Goal: Task Accomplishment & Management: Use online tool/utility

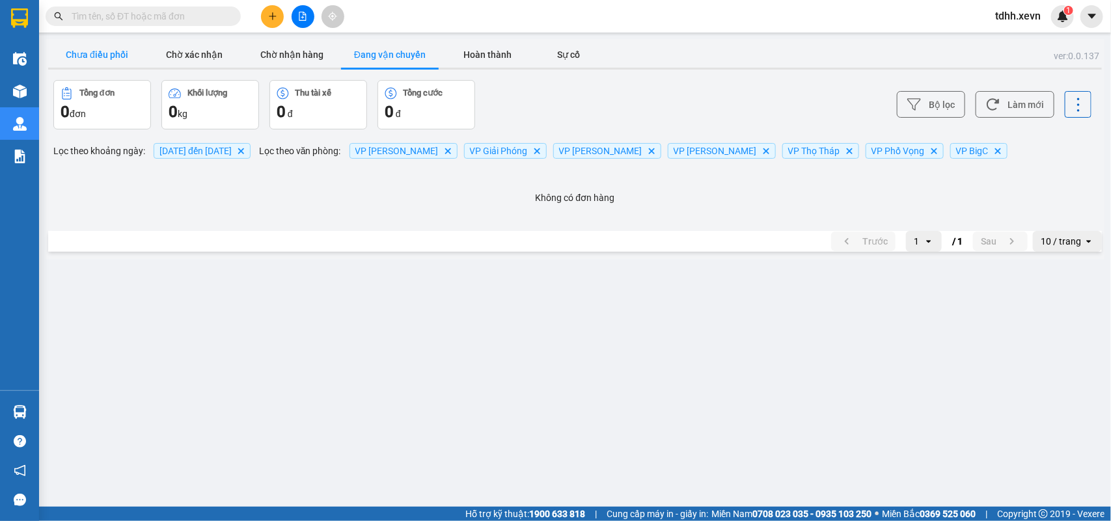
click at [118, 59] on button "Chưa điều phối" at bounding box center [97, 55] width 98 height 26
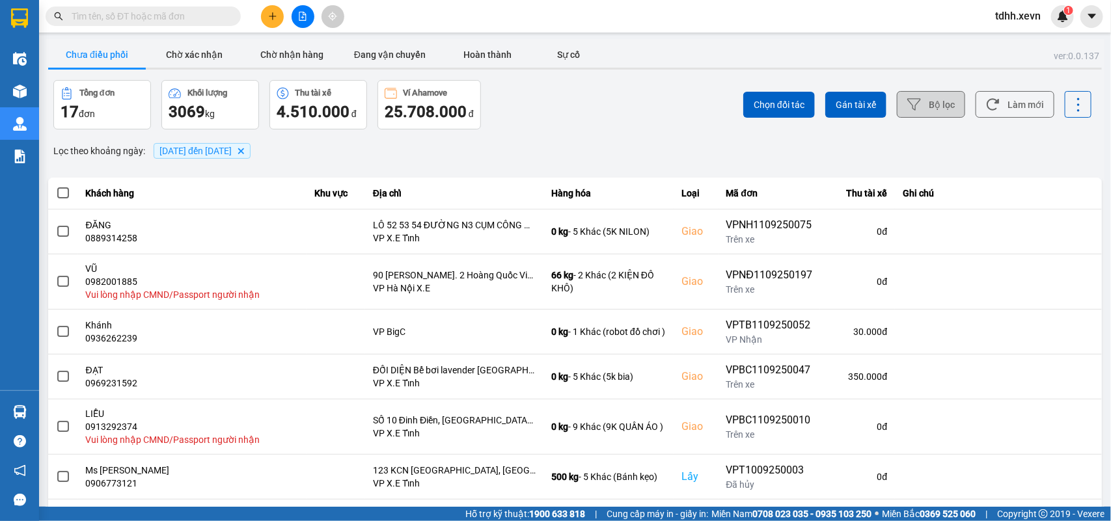
click at [918, 111] on button "Bộ lọc" at bounding box center [931, 104] width 68 height 27
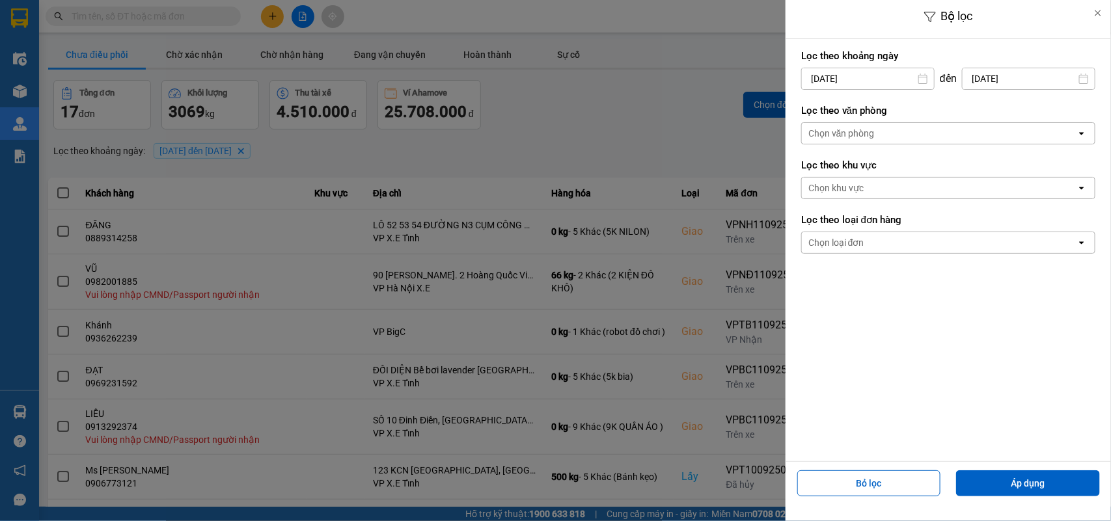
click at [1020, 80] on input "[DATE]" at bounding box center [1029, 78] width 132 height 21
click at [1036, 197] on div "12" at bounding box center [1035, 203] width 18 height 16
type input "[DATE]"
click at [857, 81] on input "[DATE]" at bounding box center [868, 78] width 132 height 21
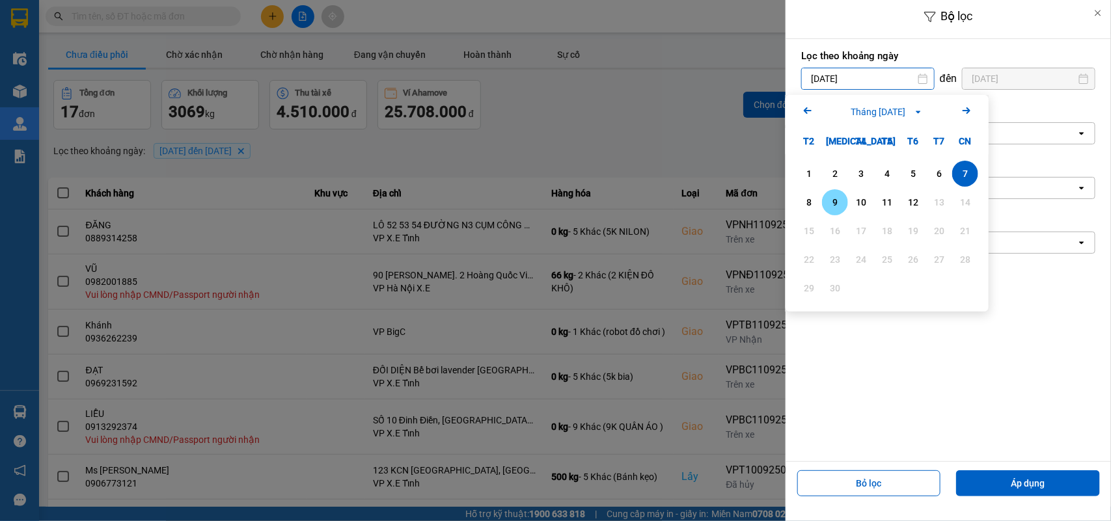
click at [838, 204] on div "9" at bounding box center [835, 203] width 18 height 16
type input "[DATE]"
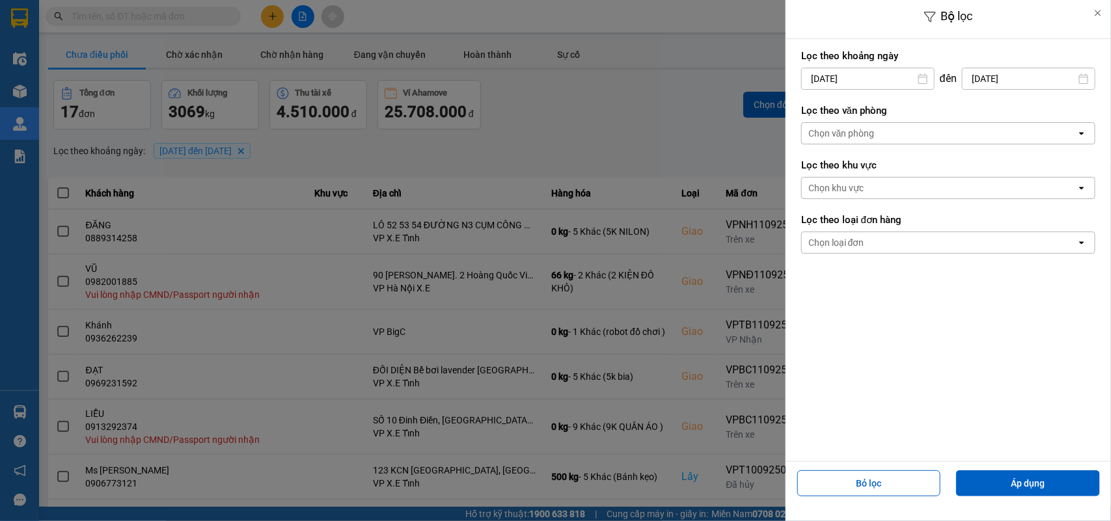
click at [840, 133] on div "Chọn văn phòng" at bounding box center [841, 133] width 66 height 13
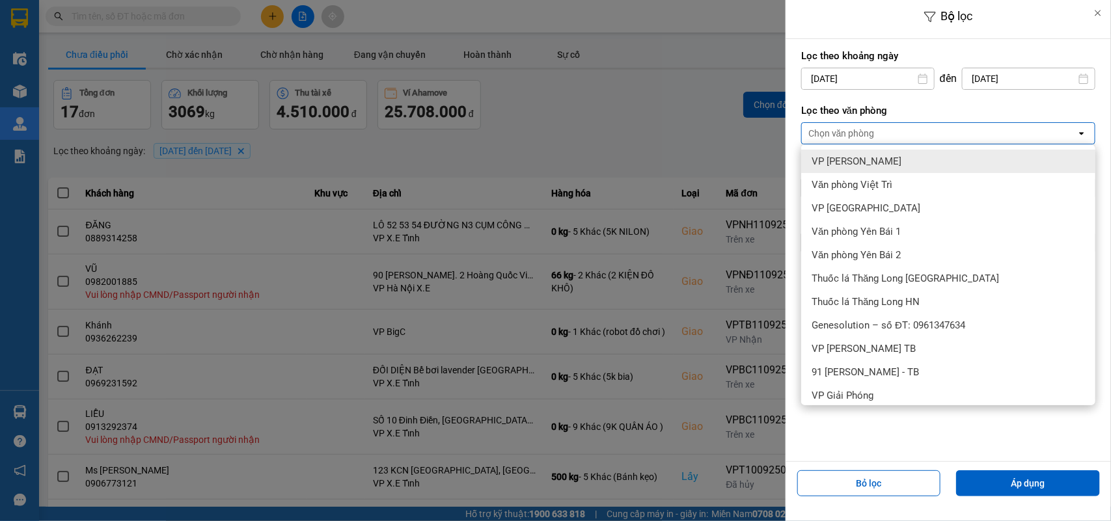
click at [864, 161] on div "VP [PERSON_NAME]" at bounding box center [948, 161] width 294 height 23
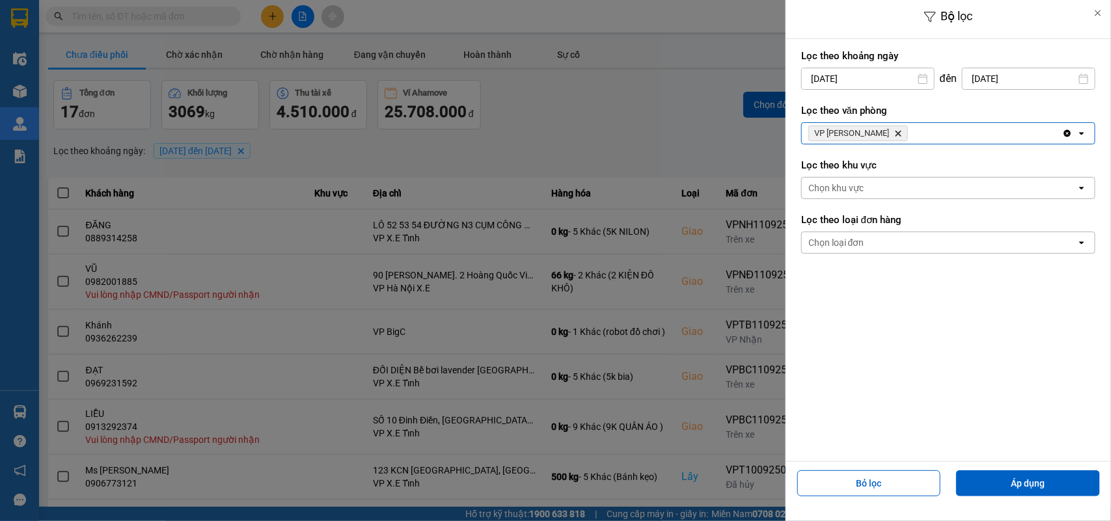
click at [889, 135] on div "VP [PERSON_NAME] Delete" at bounding box center [932, 133] width 260 height 21
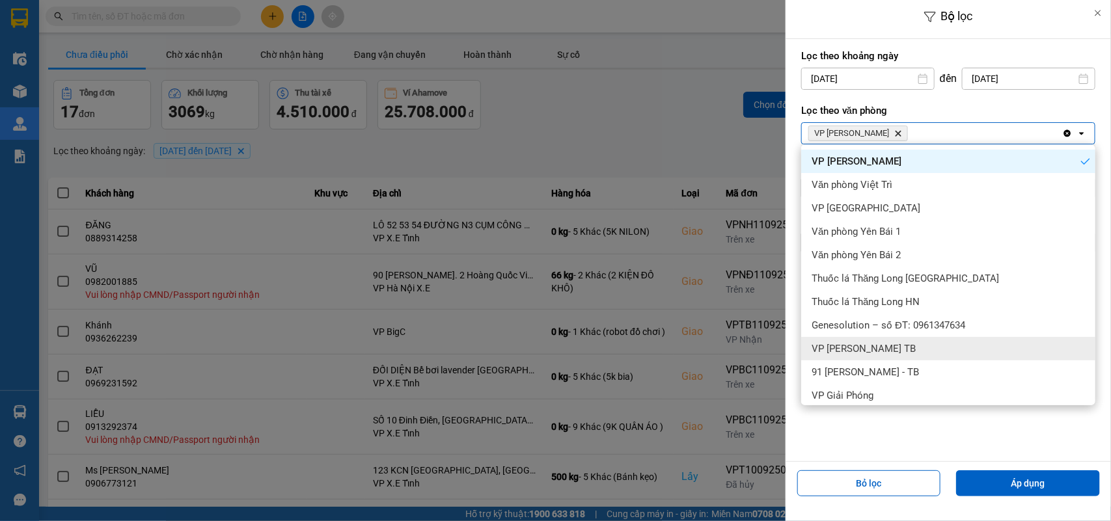
scroll to position [81, 0]
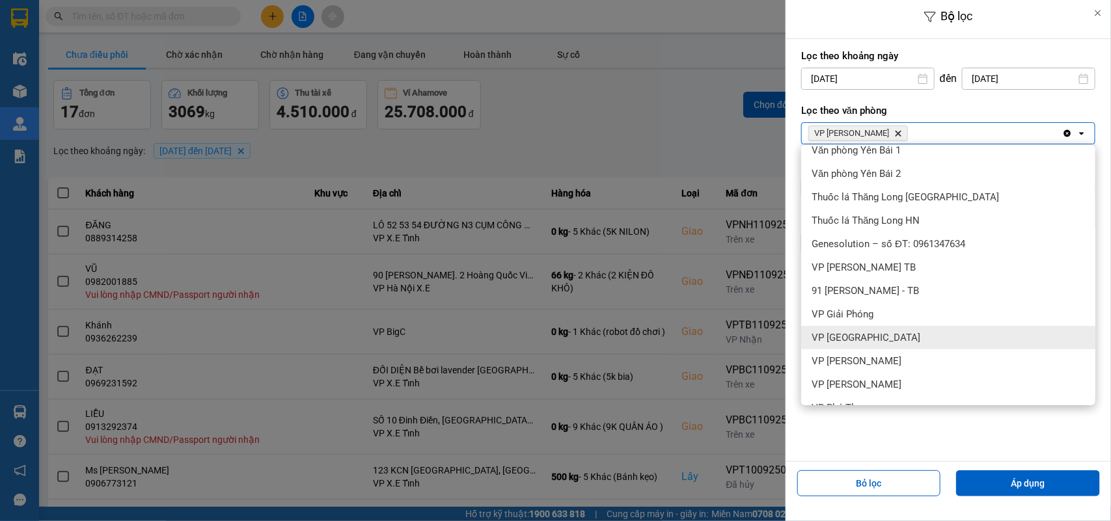
click at [870, 338] on div "VP [GEOGRAPHIC_DATA]" at bounding box center [948, 337] width 294 height 23
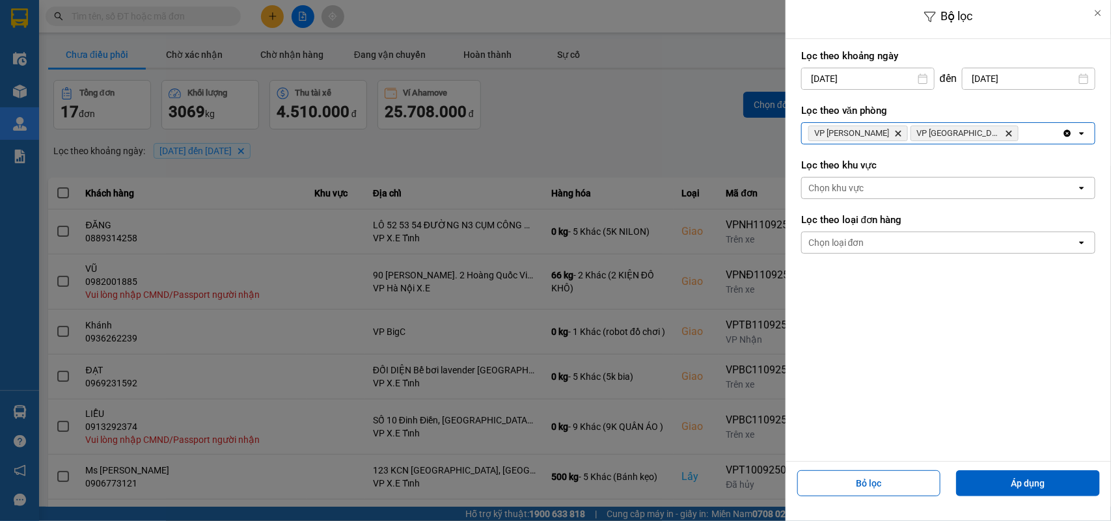
click at [965, 131] on div "VP [PERSON_NAME] Delete VP Phù Ninh Delete" at bounding box center [932, 133] width 260 height 21
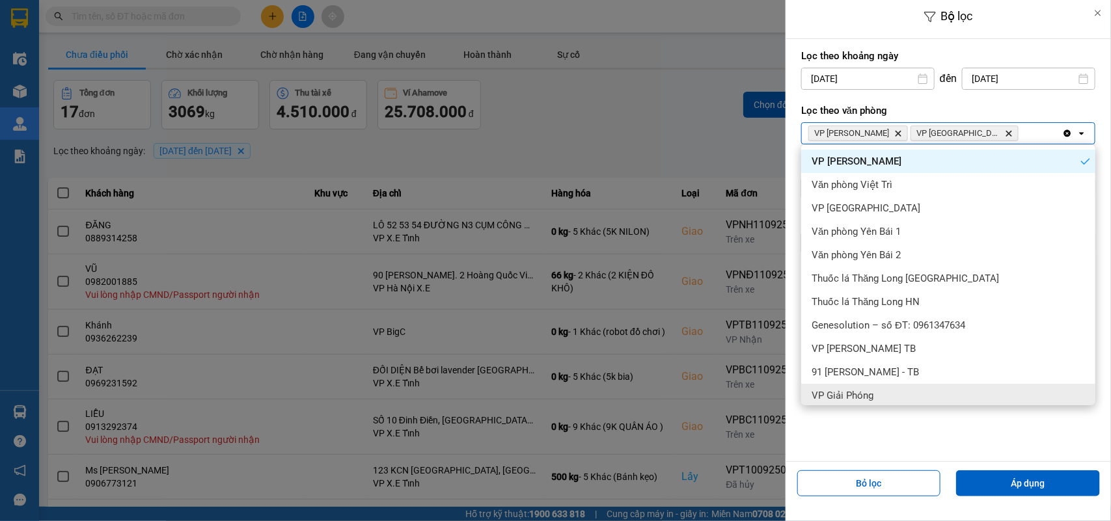
click at [853, 391] on span "VP Giải Phóng" at bounding box center [843, 395] width 62 height 13
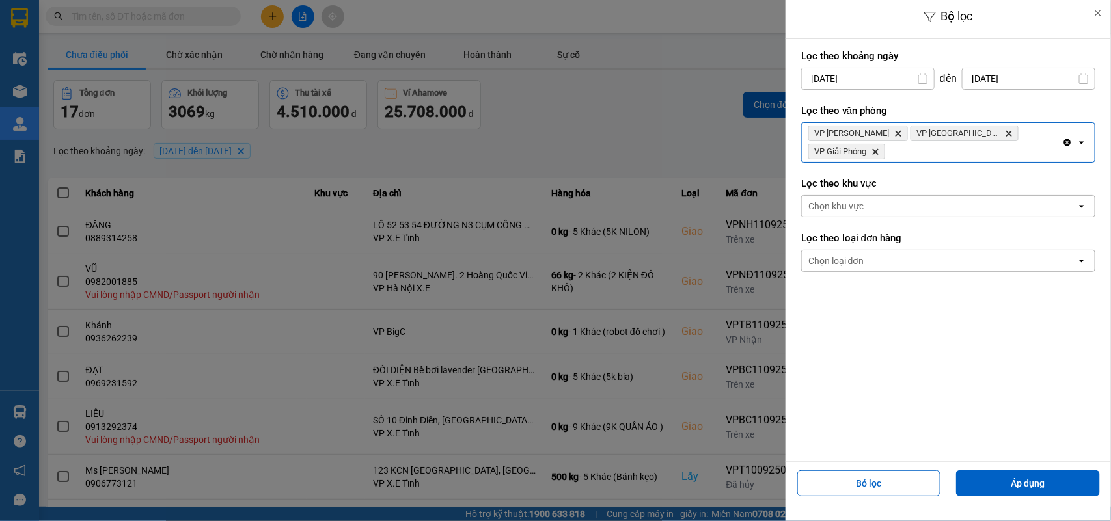
click at [1036, 132] on div "VP [PERSON_NAME] Delete VP Phù Ninh Delete VP Giải Phóng Delete" at bounding box center [932, 142] width 260 height 39
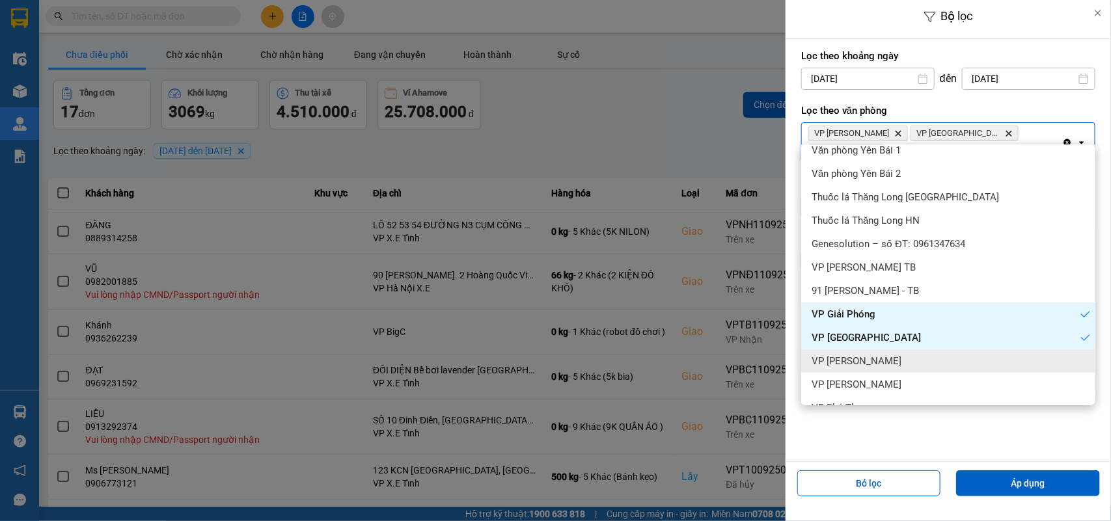
click at [886, 358] on span "VP [PERSON_NAME]" at bounding box center [857, 361] width 90 height 13
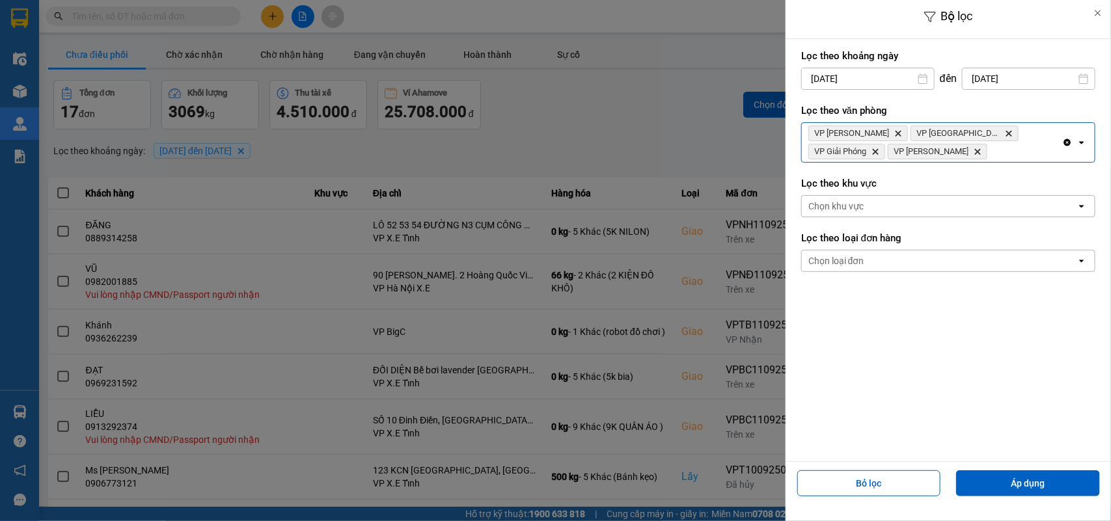
click at [912, 152] on div "VP [PERSON_NAME] Delete VP Phù Ninh Delete VP Giải Phóng Delete VP [PERSON_NAME]" at bounding box center [932, 142] width 260 height 39
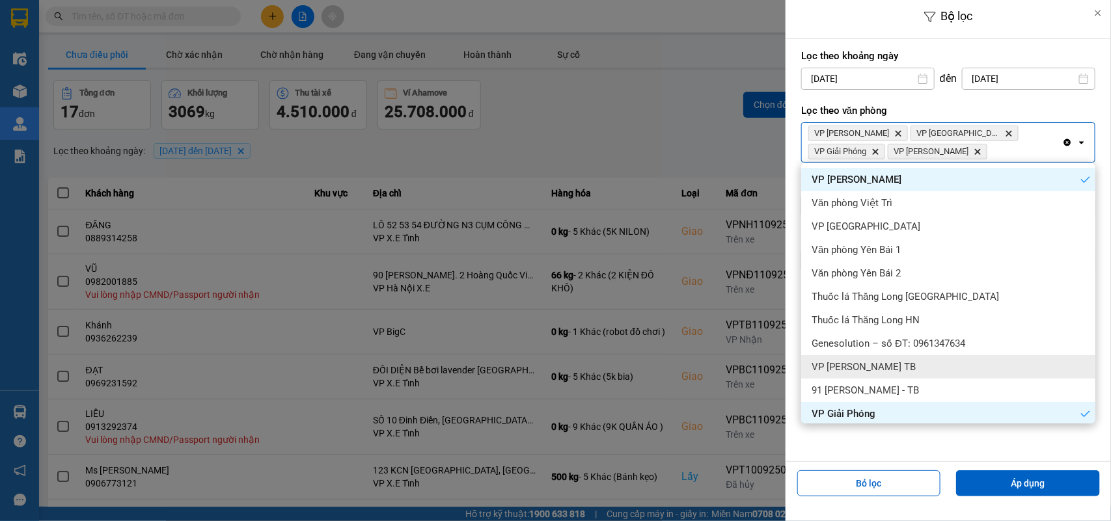
scroll to position [163, 0]
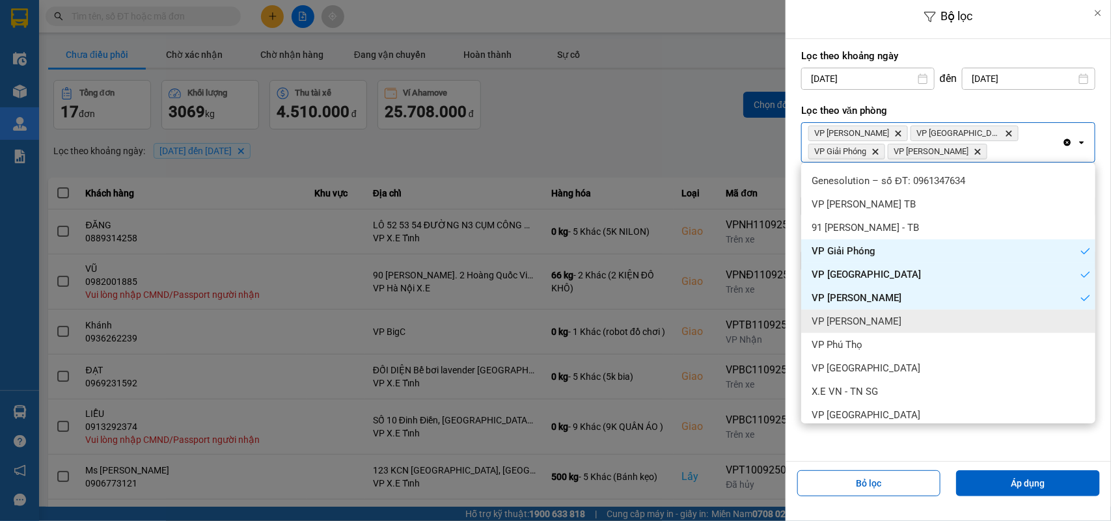
click at [861, 325] on span "VP [PERSON_NAME]" at bounding box center [857, 321] width 90 height 13
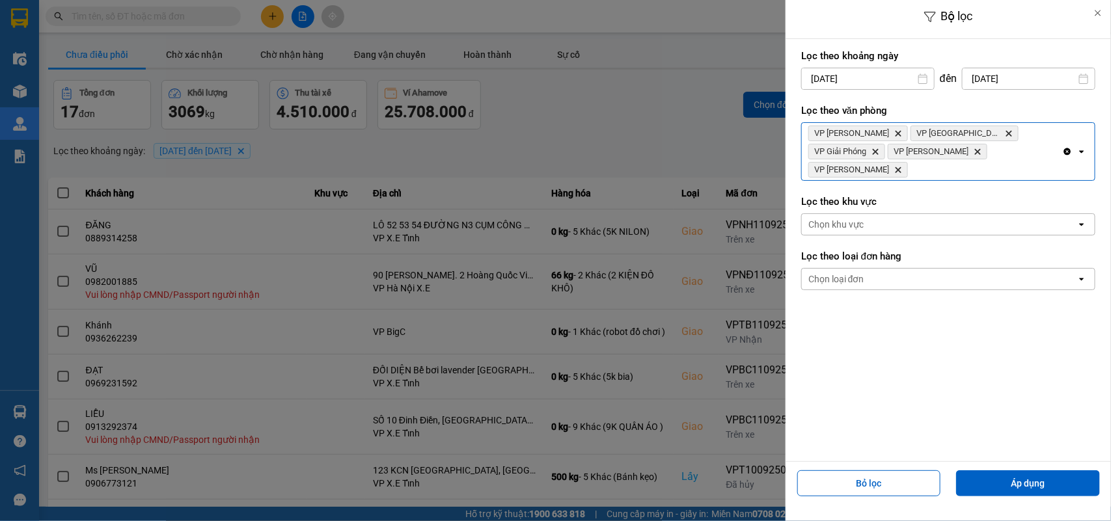
click at [993, 150] on div "VP [PERSON_NAME] Delete VP Phù Ninh Delete VP Giải Phóng Delete VP [PERSON_NAME…" at bounding box center [932, 151] width 260 height 57
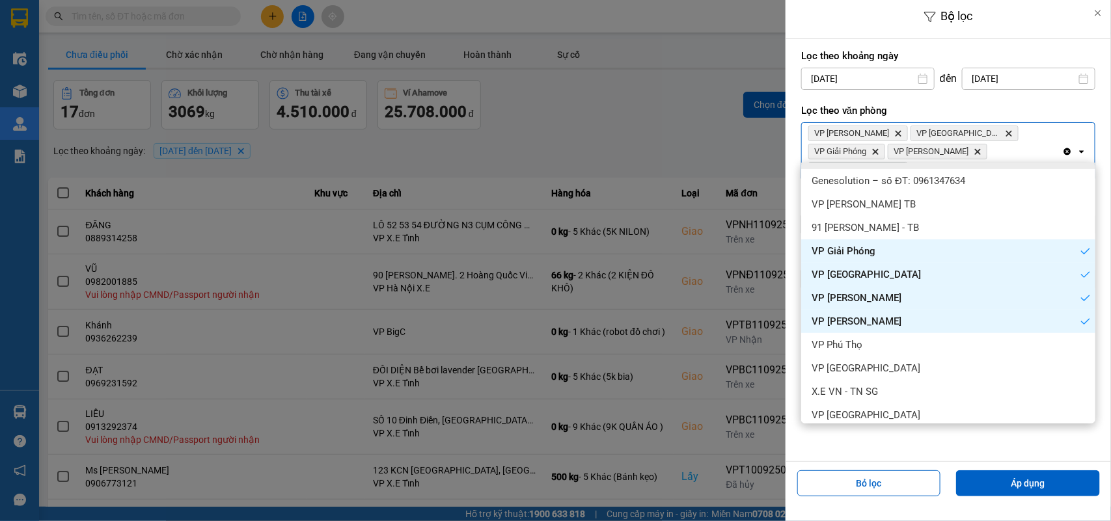
click at [1005, 132] on icon "Delete" at bounding box center [1009, 134] width 8 height 8
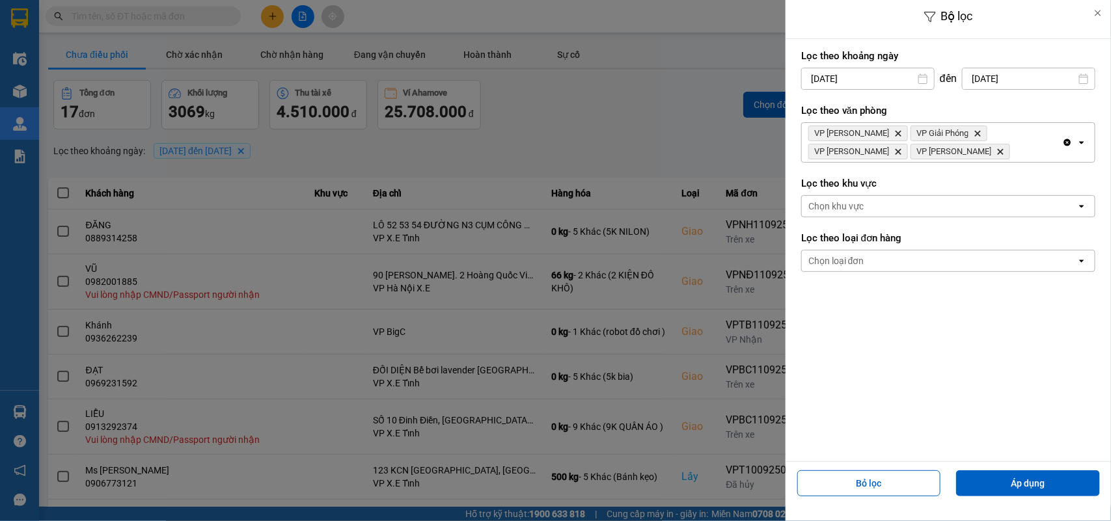
click at [903, 148] on div "VP [PERSON_NAME] Delete VP Giải Phóng Delete VP [PERSON_NAME] Delete VP [PERSON…" at bounding box center [932, 142] width 260 height 39
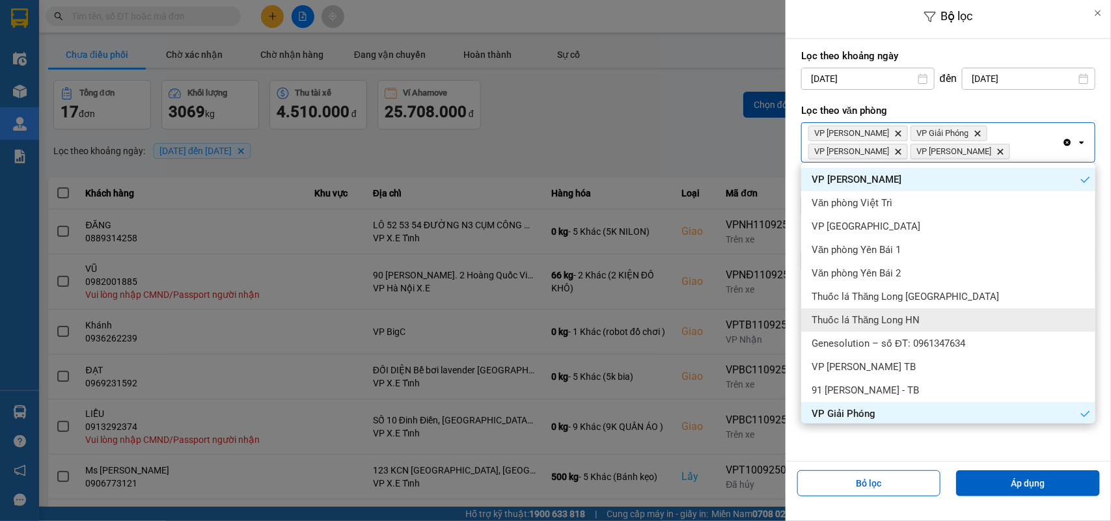
scroll to position [81, 0]
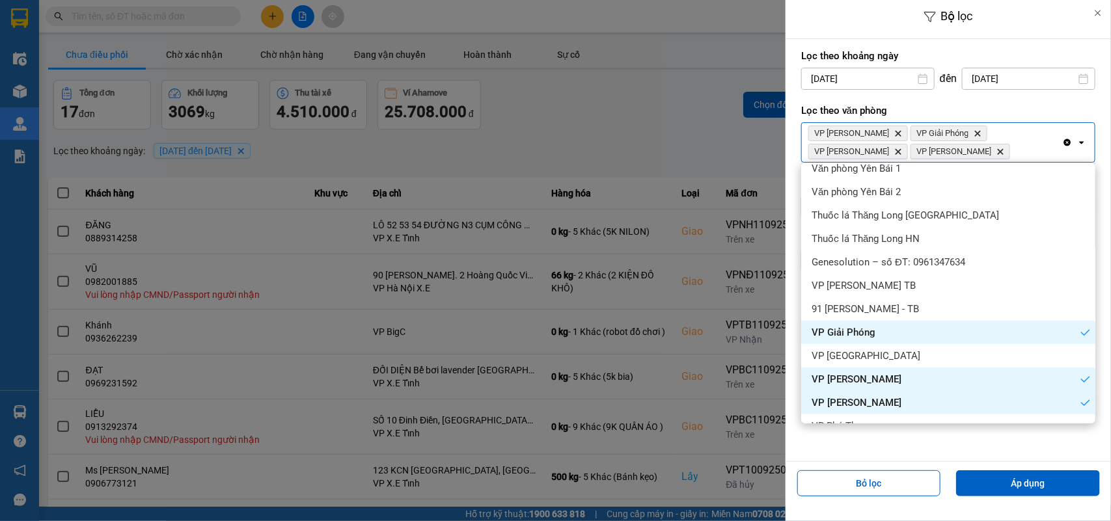
click at [862, 376] on span "VP [PERSON_NAME]" at bounding box center [857, 379] width 90 height 13
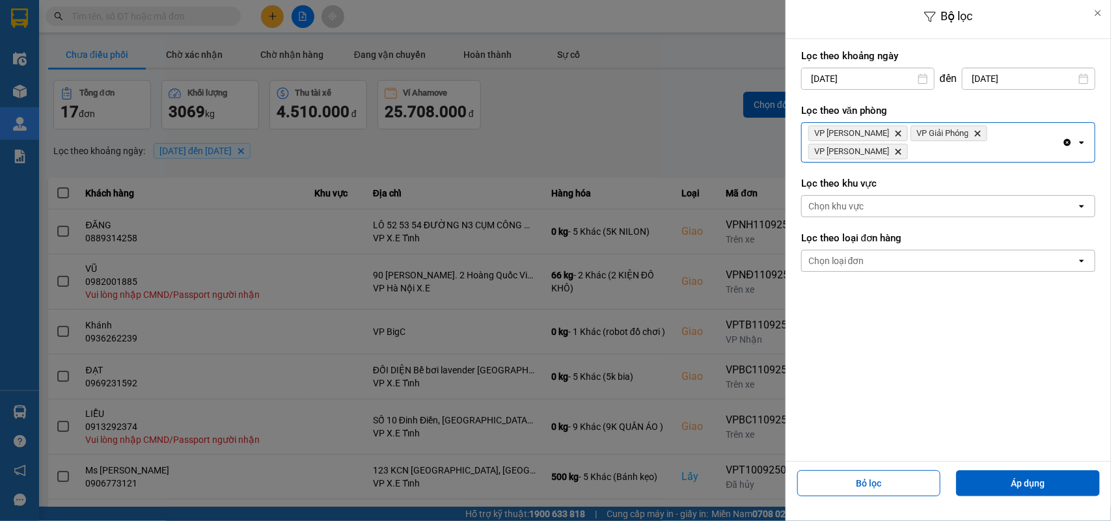
click at [1038, 141] on div "VP [PERSON_NAME] Delete VP Giải Phóng Delete VP Ngọc Hồi Delete" at bounding box center [932, 142] width 260 height 39
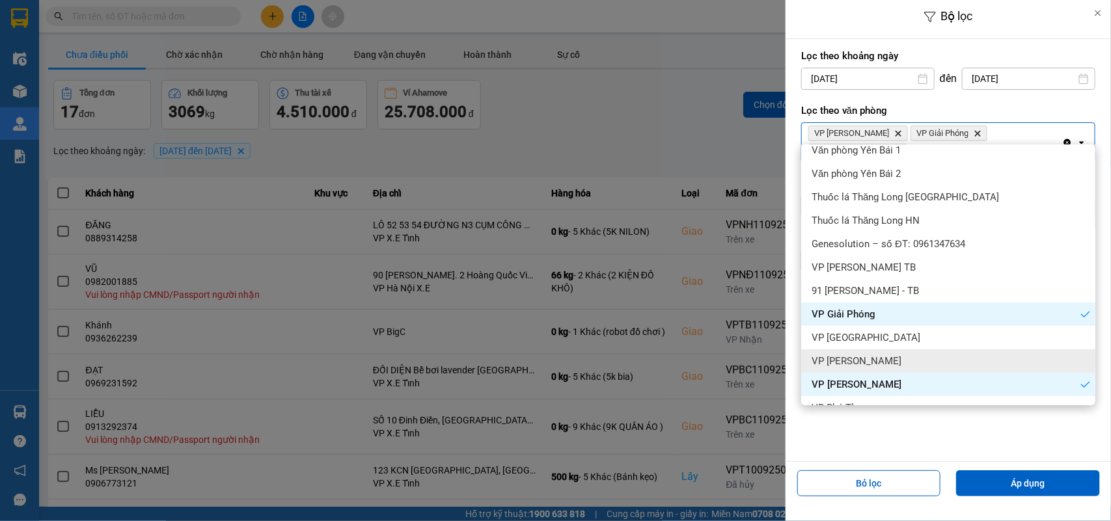
click at [866, 357] on span "VP [PERSON_NAME]" at bounding box center [857, 361] width 90 height 13
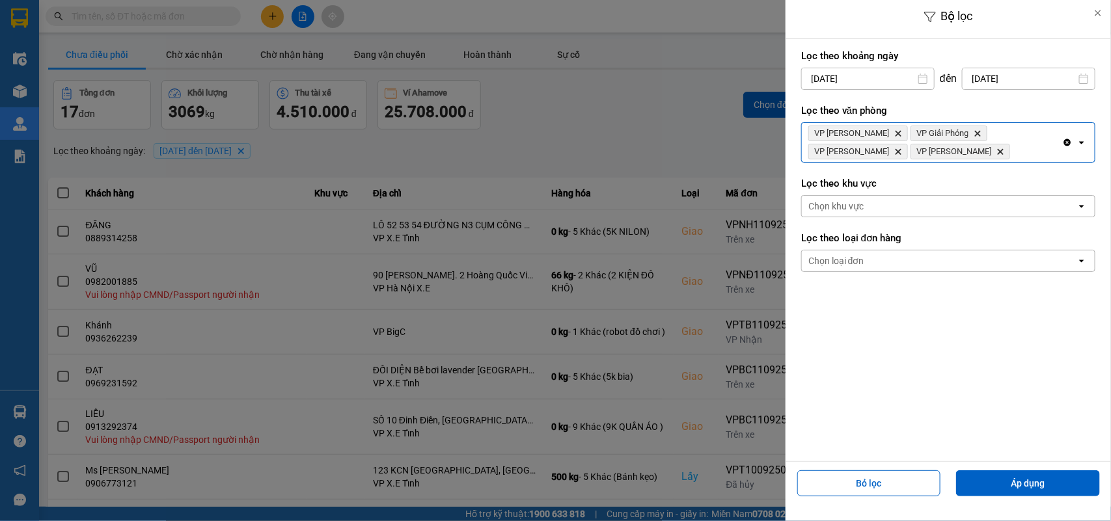
click at [920, 150] on div "VP [PERSON_NAME] Delete VP Giải Phóng Delete VP Ngọc Hồi Delete VP [PERSON_NAME]" at bounding box center [932, 142] width 260 height 39
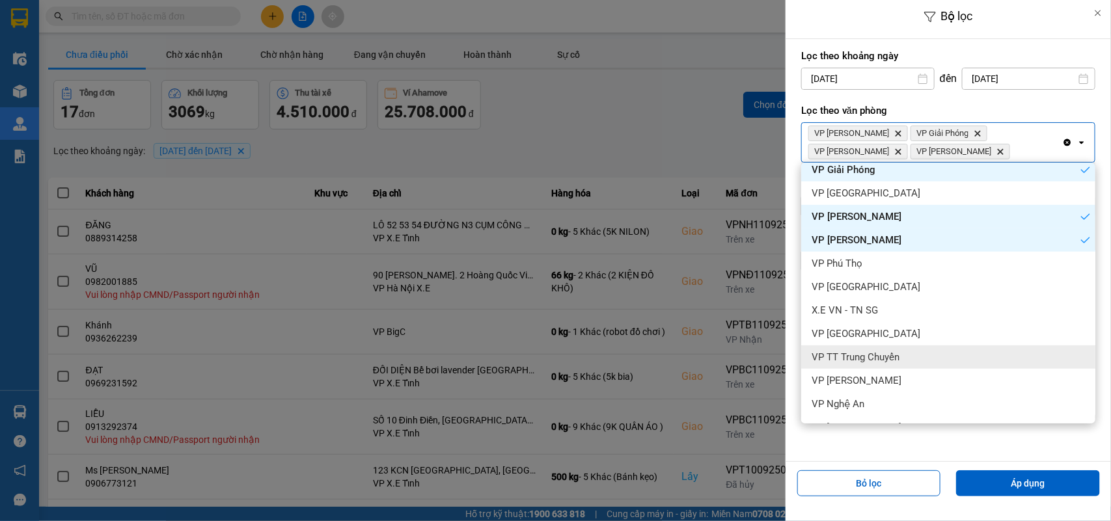
scroll to position [325, 0]
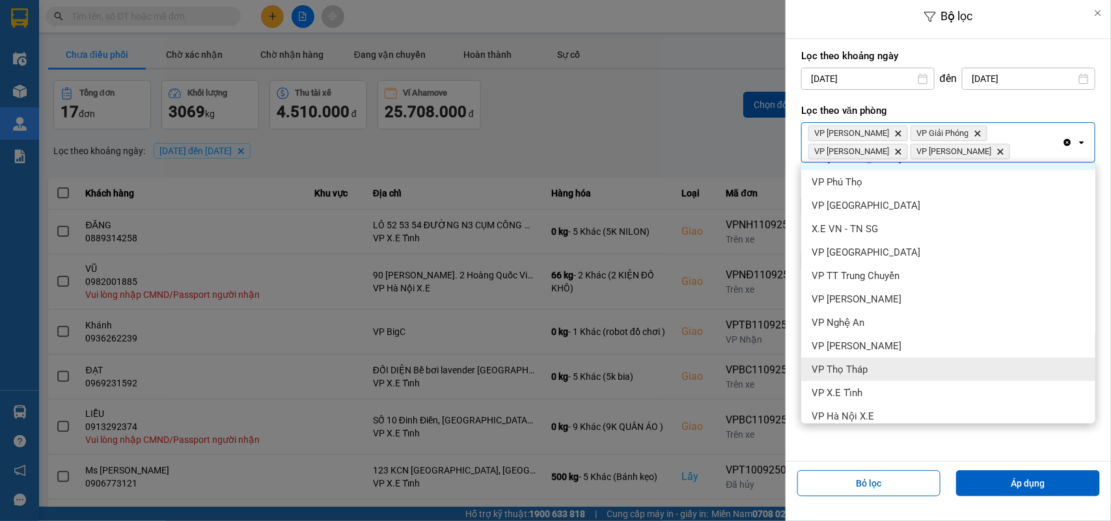
click at [869, 364] on div "VP Thọ Tháp" at bounding box center [948, 369] width 294 height 23
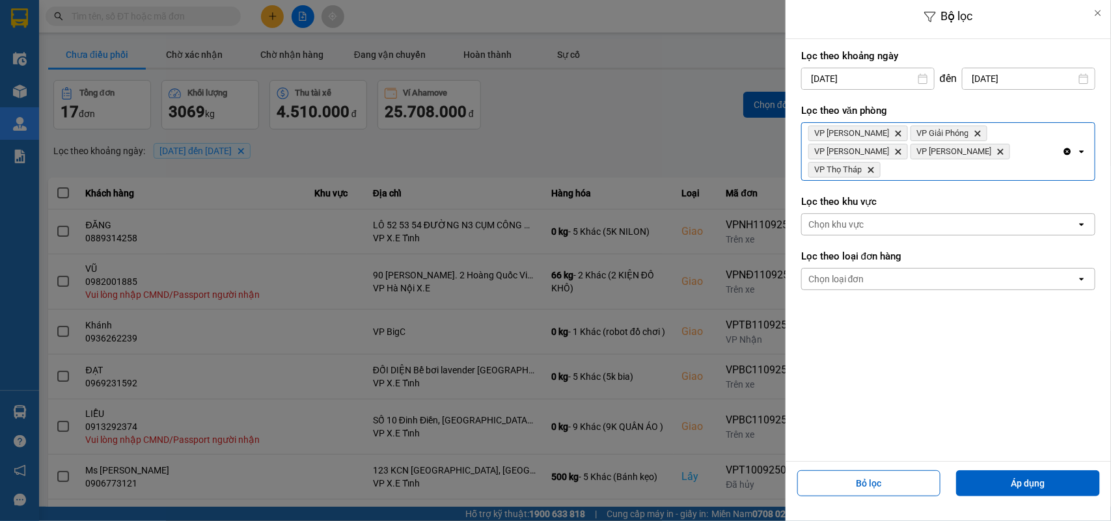
click at [997, 144] on div "VP [PERSON_NAME] Delete VP Giải Phóng Delete VP Ngọc Hồi Delete VP [PERSON_NAME…" at bounding box center [932, 151] width 260 height 57
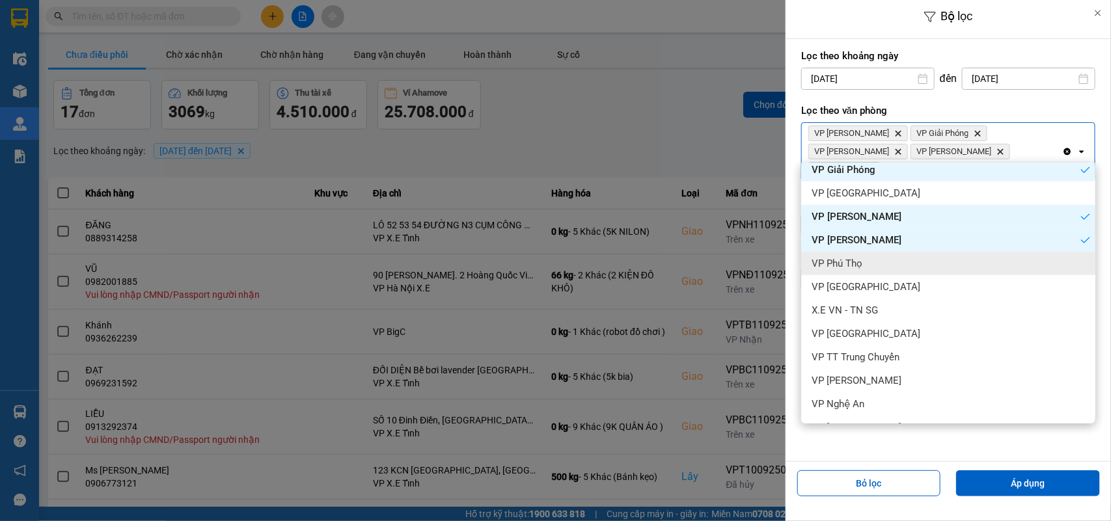
scroll to position [407, 0]
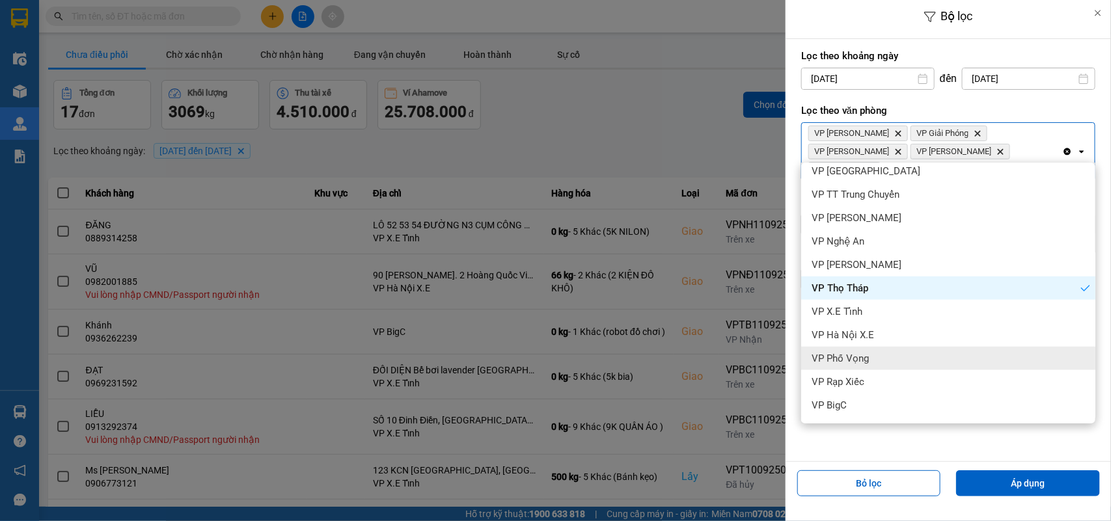
click at [856, 359] on span "VP Phố Vọng" at bounding box center [840, 358] width 57 height 13
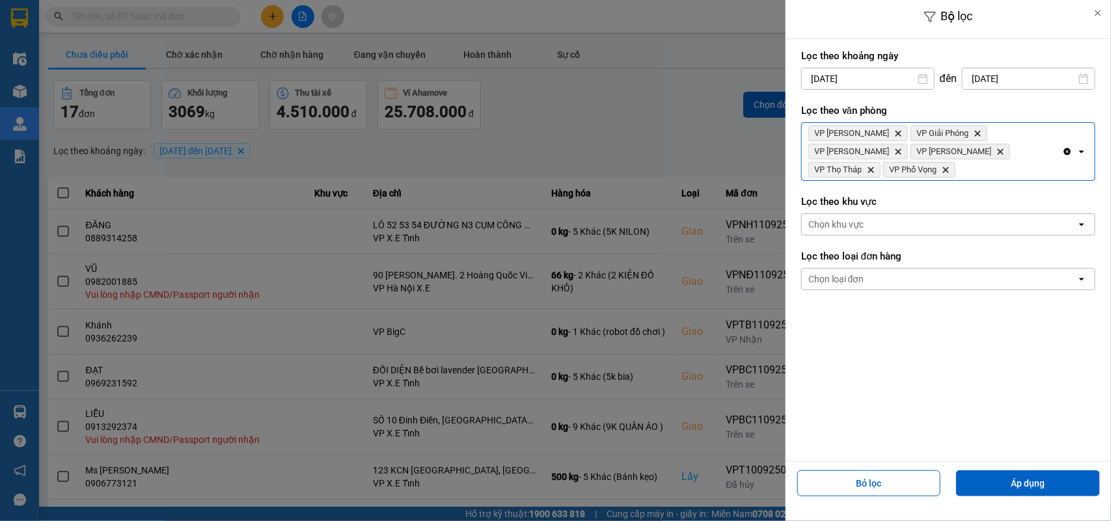
click at [1061, 154] on div "VP [PERSON_NAME] Delete VP Giải Phóng Delete VP Ngọc Hồi Delete VP [PERSON_NAME…" at bounding box center [932, 151] width 260 height 57
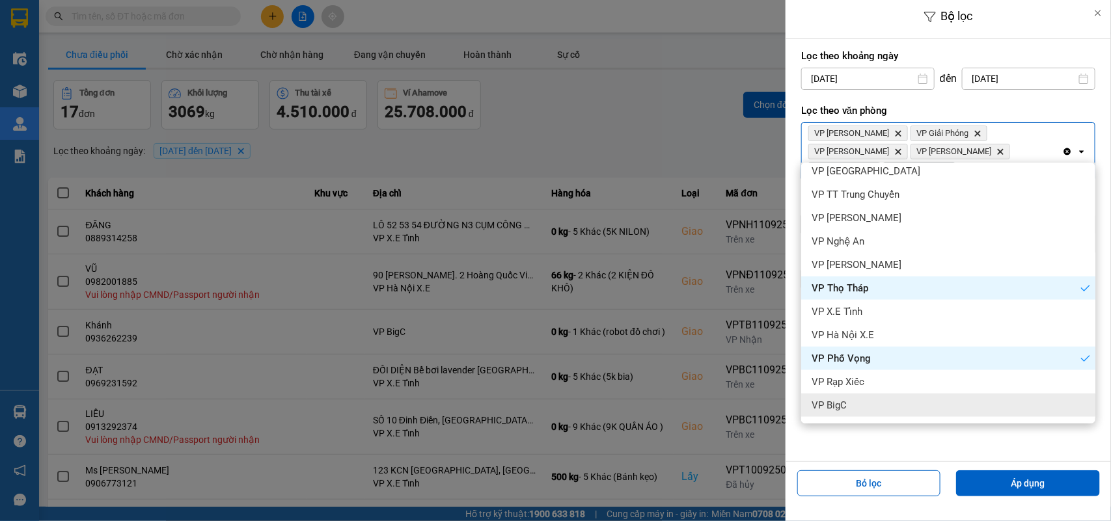
click at [838, 397] on div "VP BigC" at bounding box center [948, 405] width 294 height 23
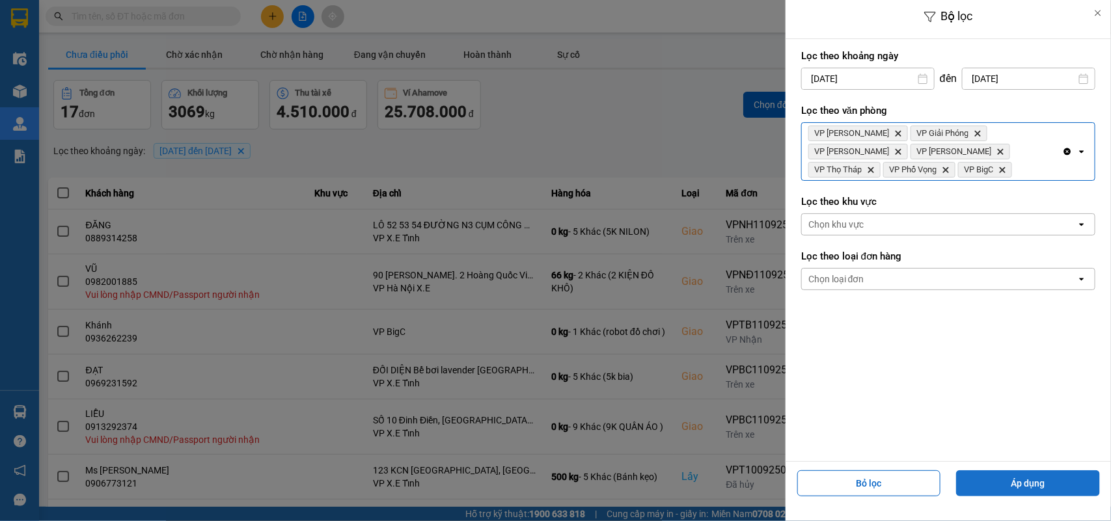
click at [991, 478] on button "Áp dụng" at bounding box center [1028, 484] width 144 height 26
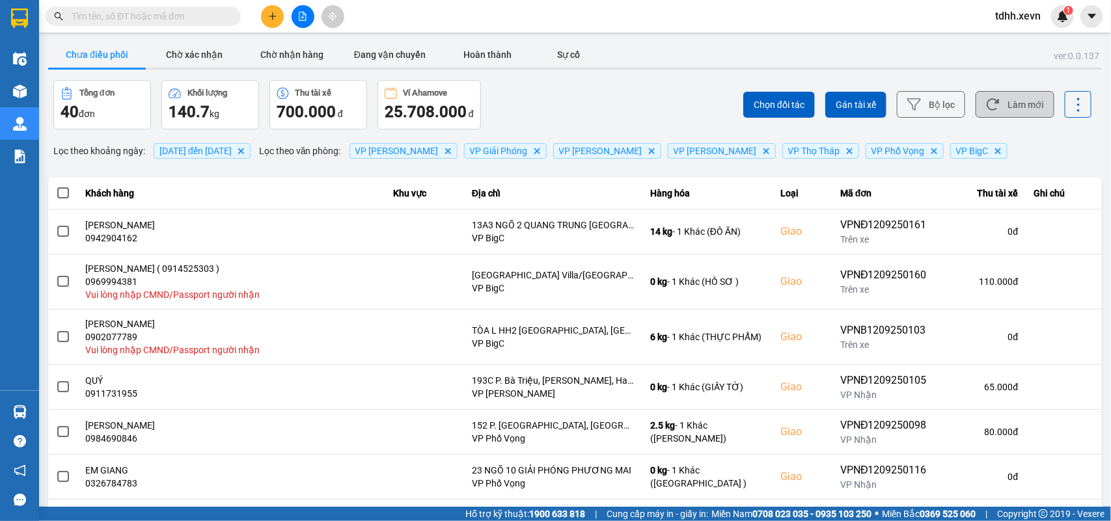
click at [1006, 103] on button "Làm mới" at bounding box center [1015, 104] width 79 height 27
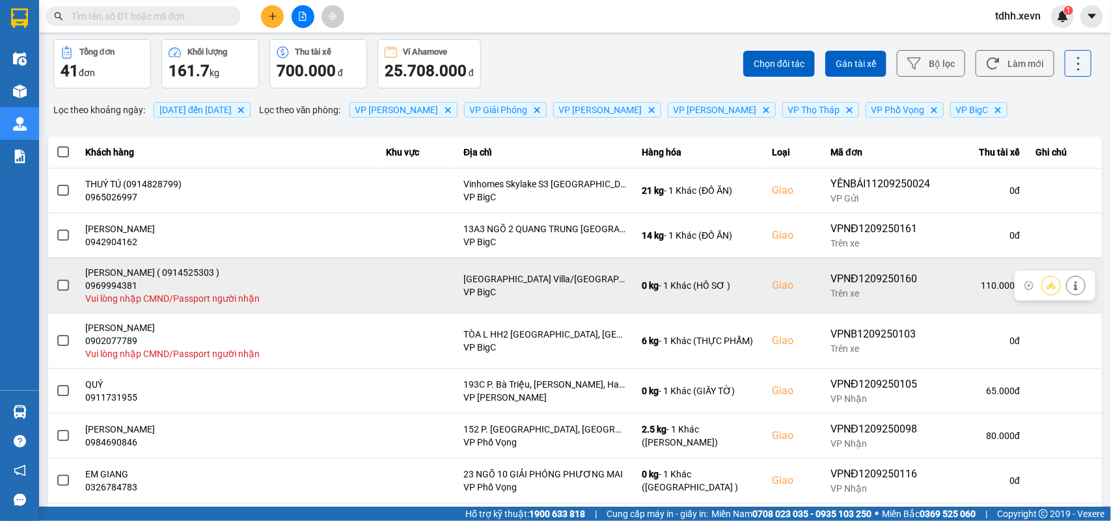
scroll to position [204, 0]
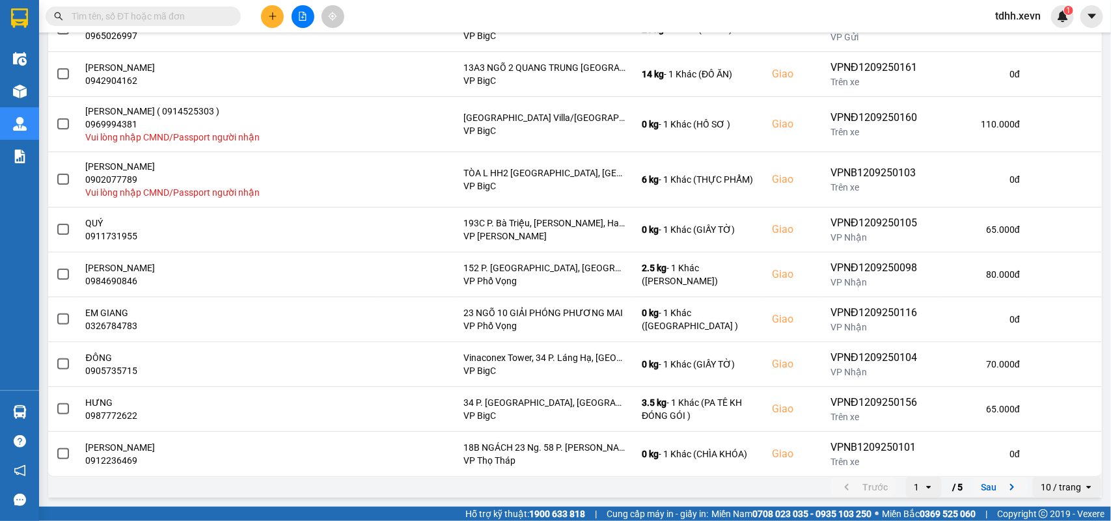
click at [1004, 492] on icon "next page. current page 1 / 5" at bounding box center [1012, 488] width 16 height 16
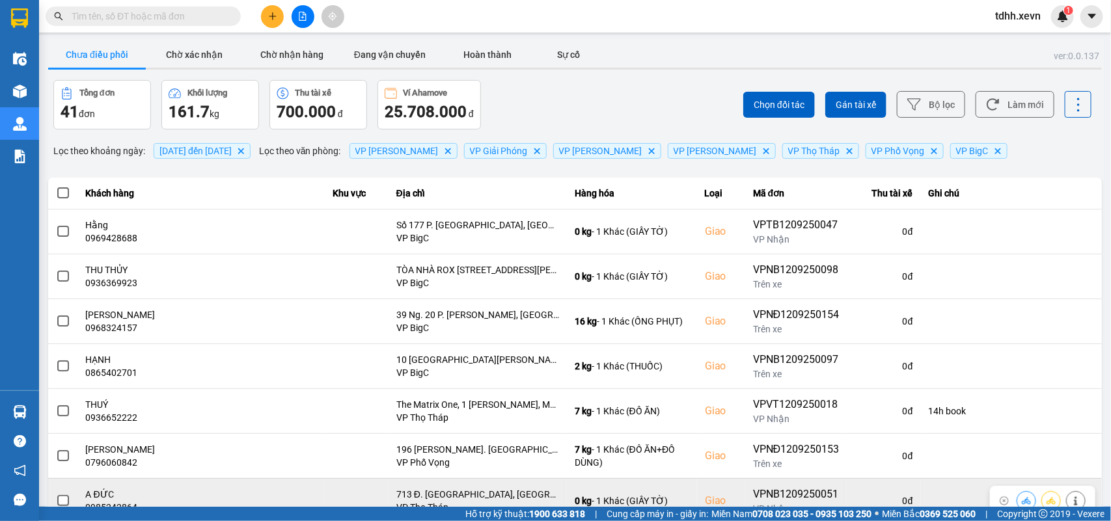
scroll to position [193, 0]
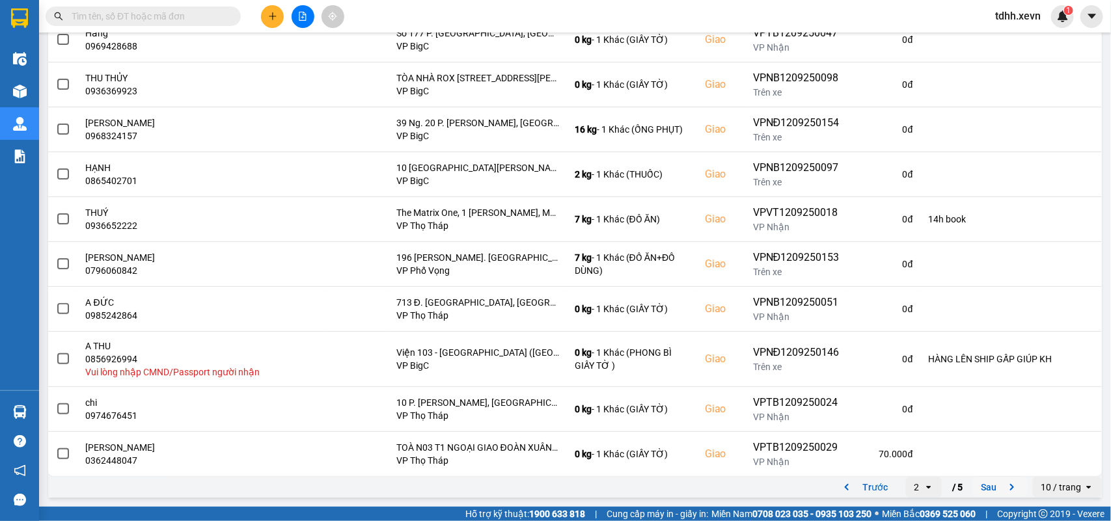
click at [1004, 489] on icon "next page. current page 2 / 5" at bounding box center [1012, 488] width 16 height 16
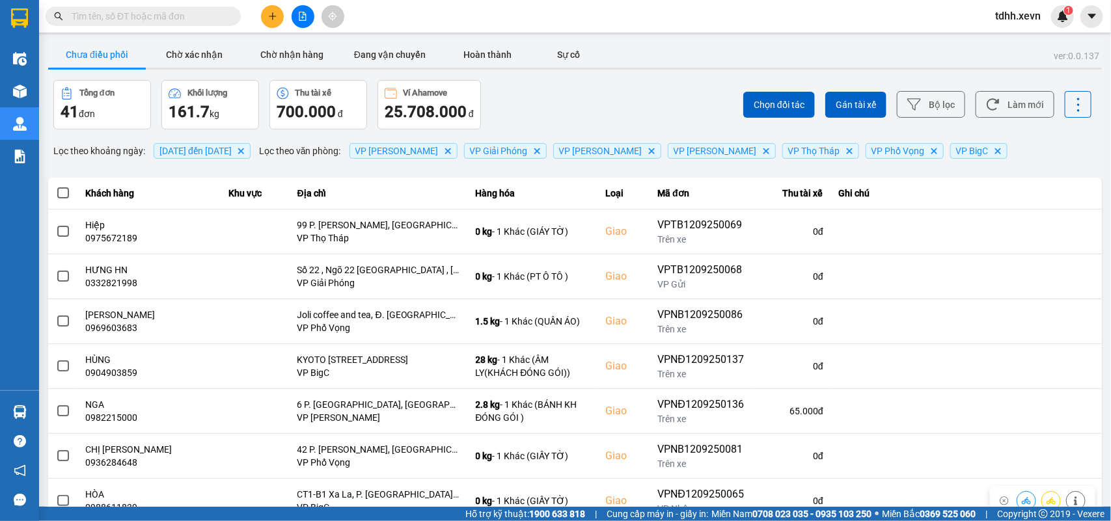
scroll to position [184, 0]
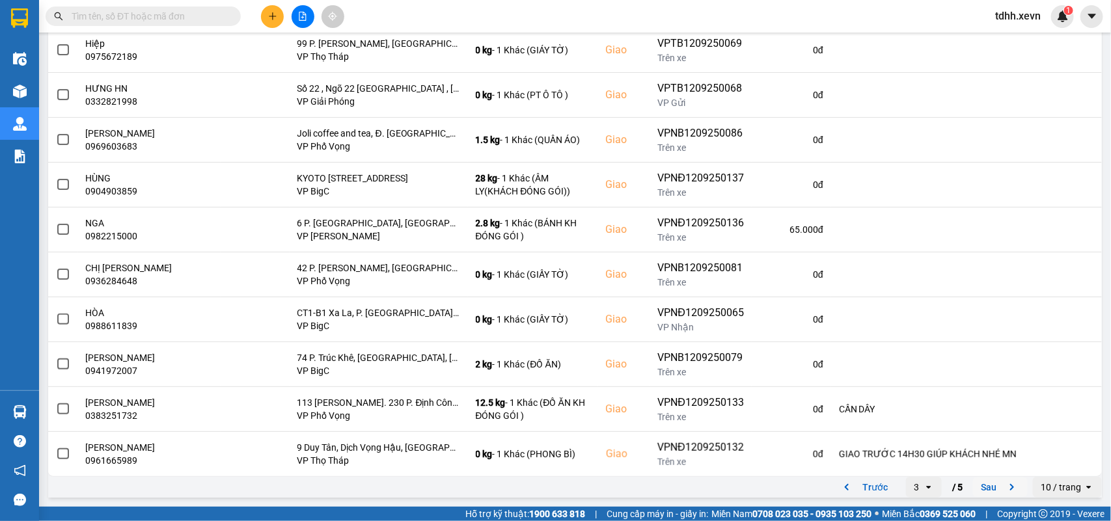
click at [1004, 484] on icon "next page. current page 3 / 5" at bounding box center [1012, 488] width 16 height 16
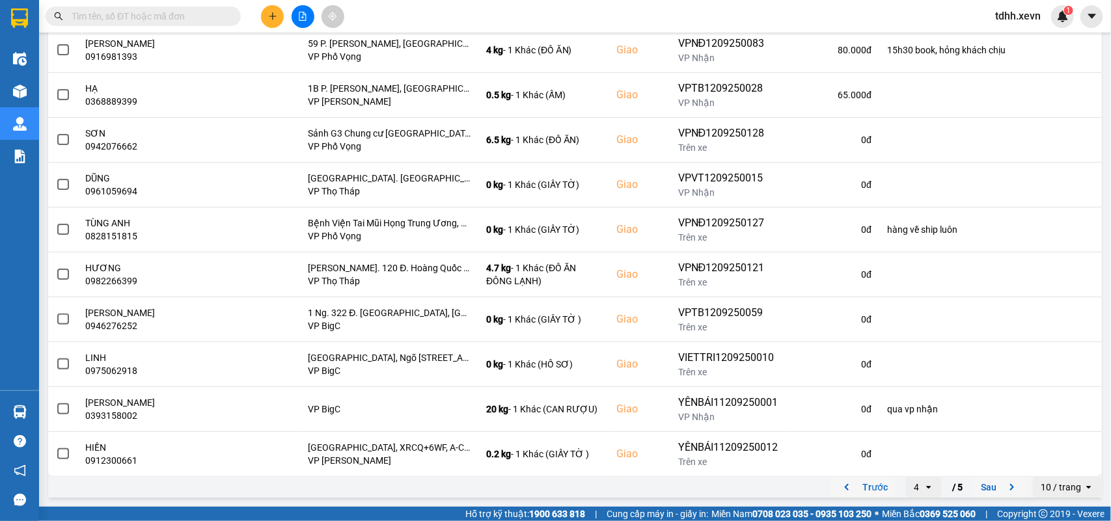
click at [840, 484] on icon "previous page. current page 4 / 5" at bounding box center [847, 488] width 16 height 16
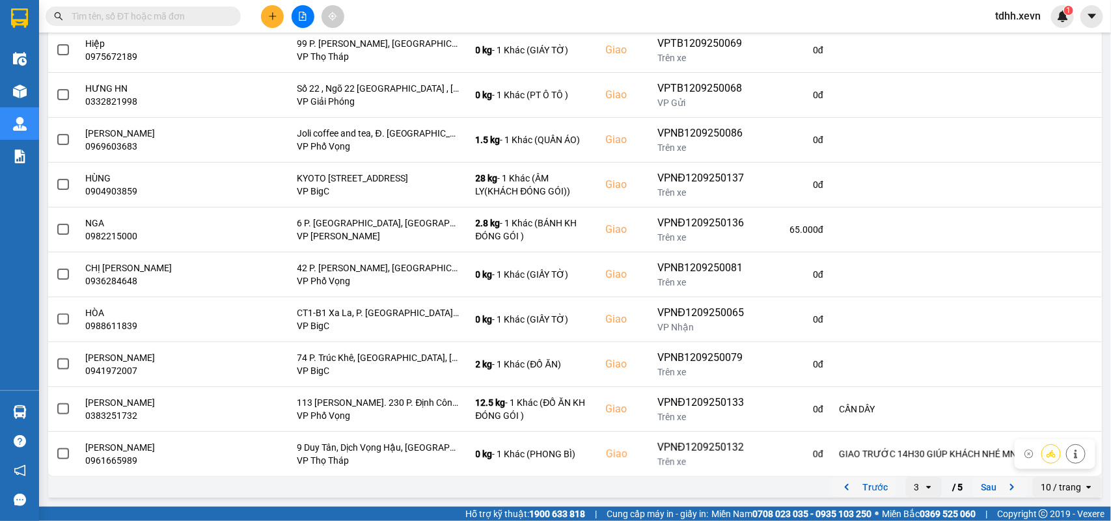
click at [841, 482] on icon "previous page. current page 3 / 5" at bounding box center [847, 488] width 16 height 16
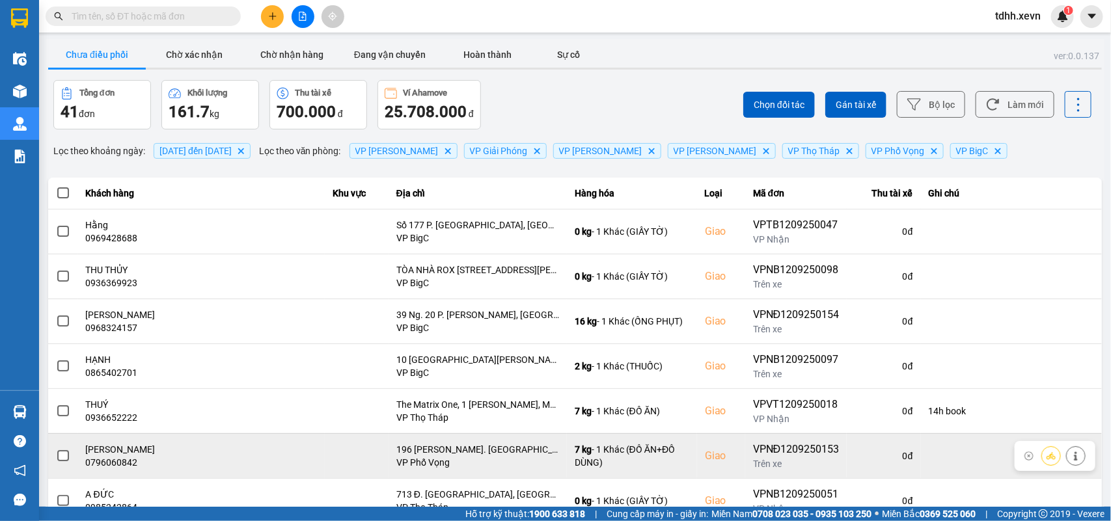
scroll to position [193, 0]
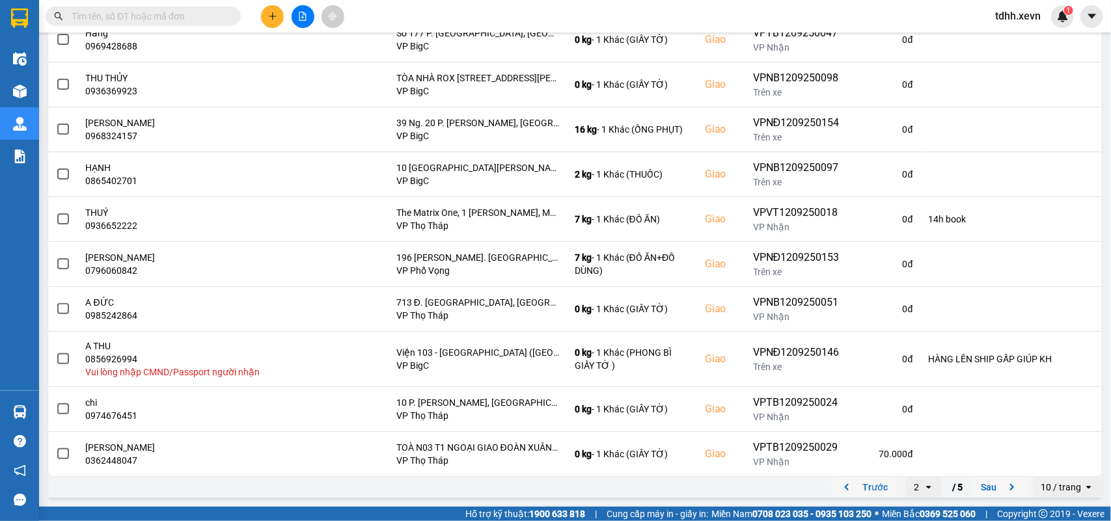
click at [839, 490] on icon "previous page. current page 2 / 5" at bounding box center [847, 488] width 16 height 16
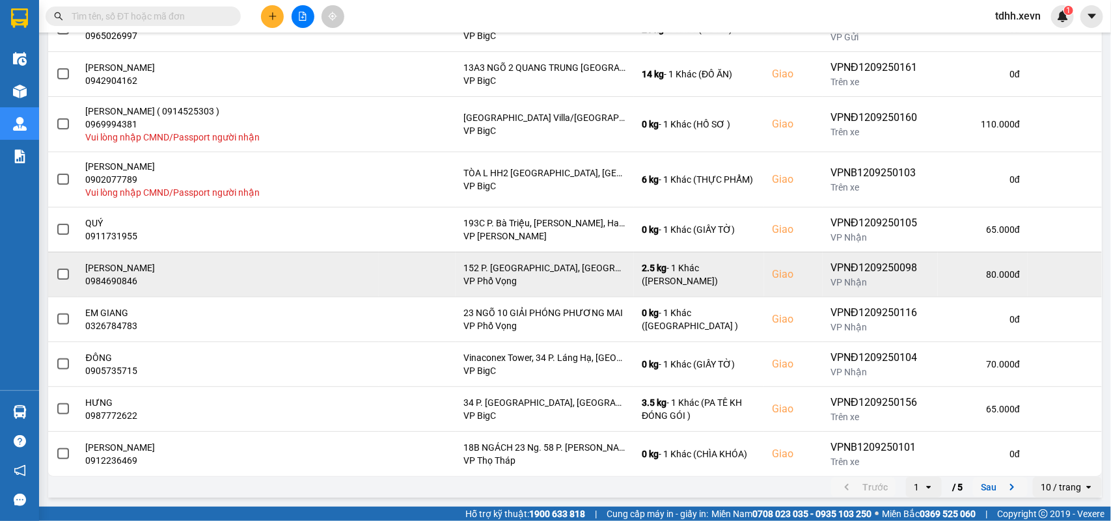
scroll to position [122, 0]
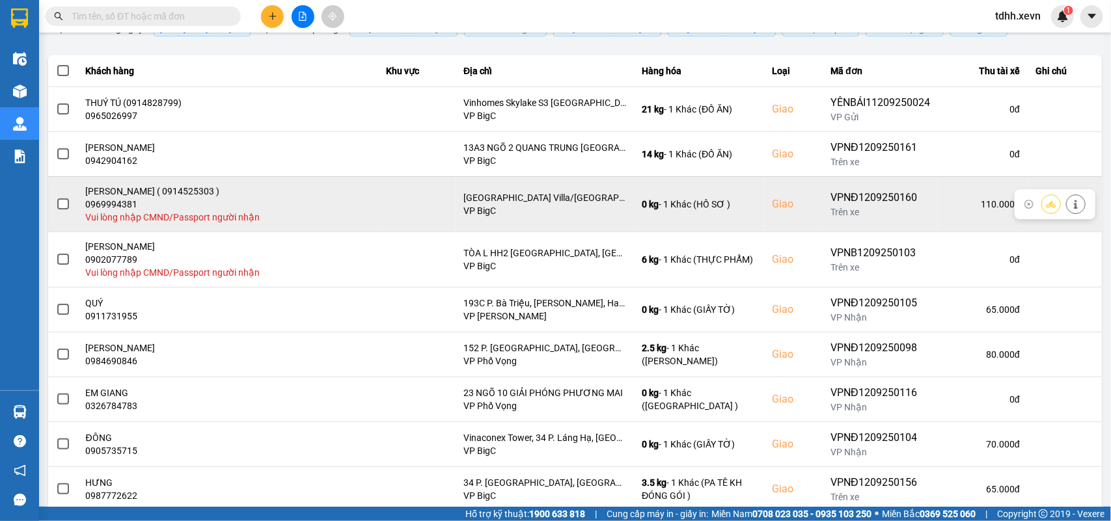
click at [1071, 207] on button at bounding box center [1076, 204] width 18 height 23
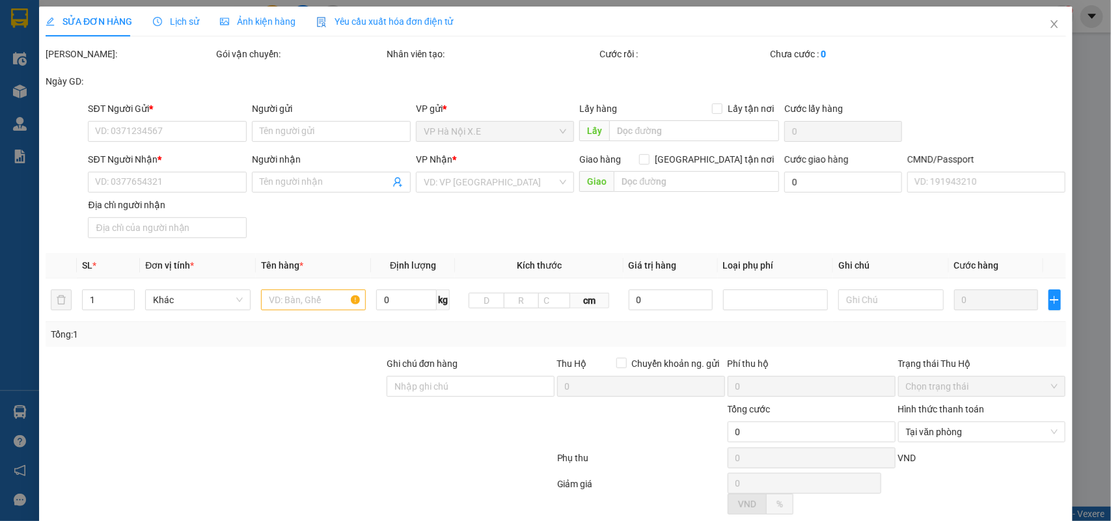
type input "0983793193"
type input "[PERSON_NAME]"
type input "0969994381"
type input "[PERSON_NAME] ( 0914525303 )"
checkbox input "true"
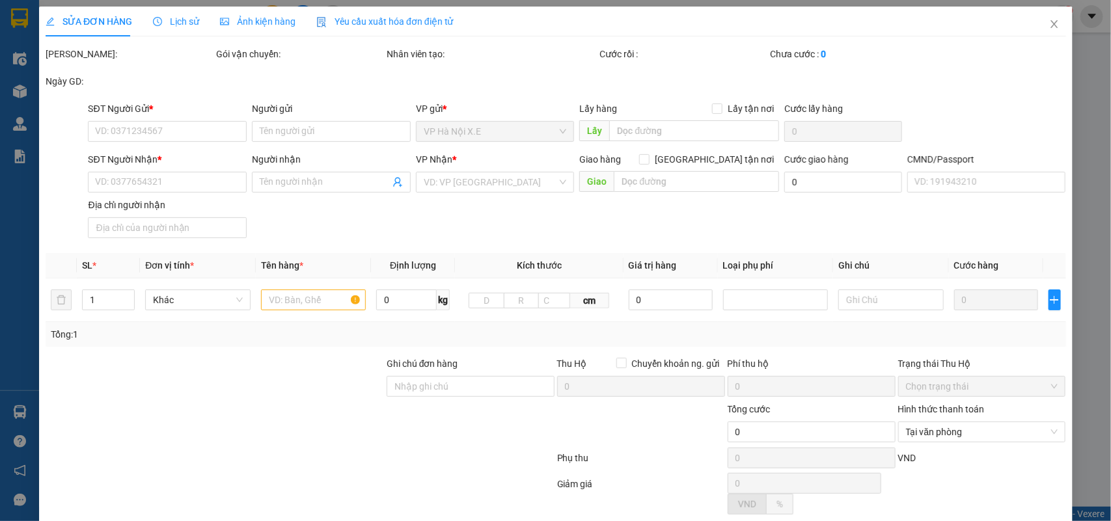
type input "[GEOGRAPHIC_DATA] Villa/[GEOGRAPHIC_DATA]/D04 KĐT, [GEOGRAPHIC_DATA], [GEOGRAPH…"
type input "110.000"
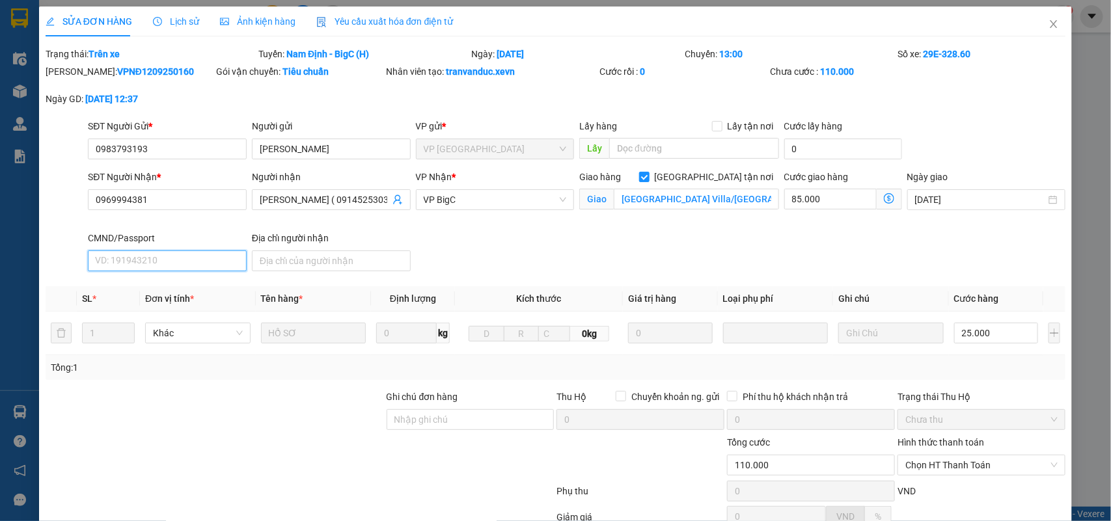
click at [150, 267] on input "CMND/Passport" at bounding box center [167, 261] width 159 height 21
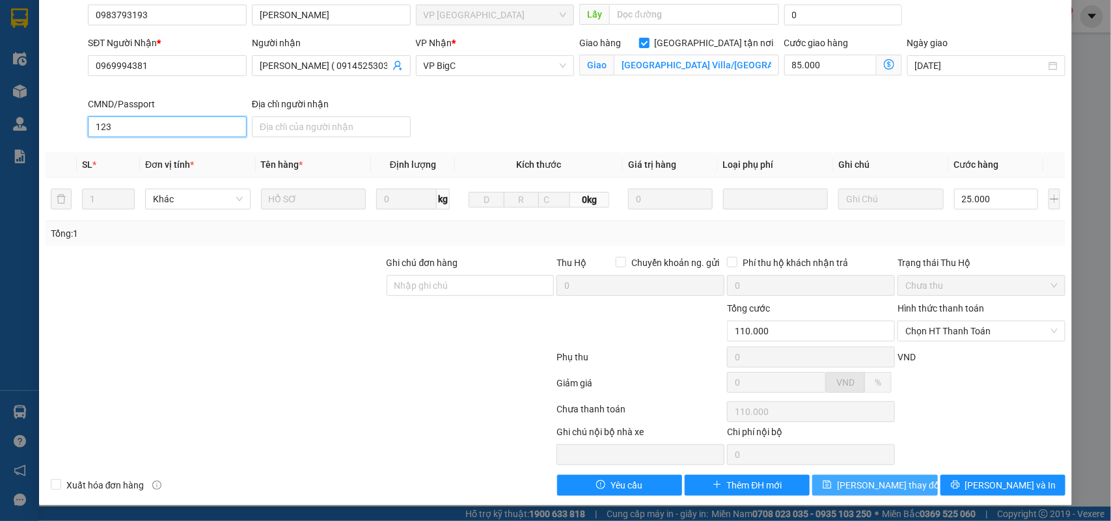
type input "123"
click at [832, 488] on icon "save" at bounding box center [827, 485] width 8 height 8
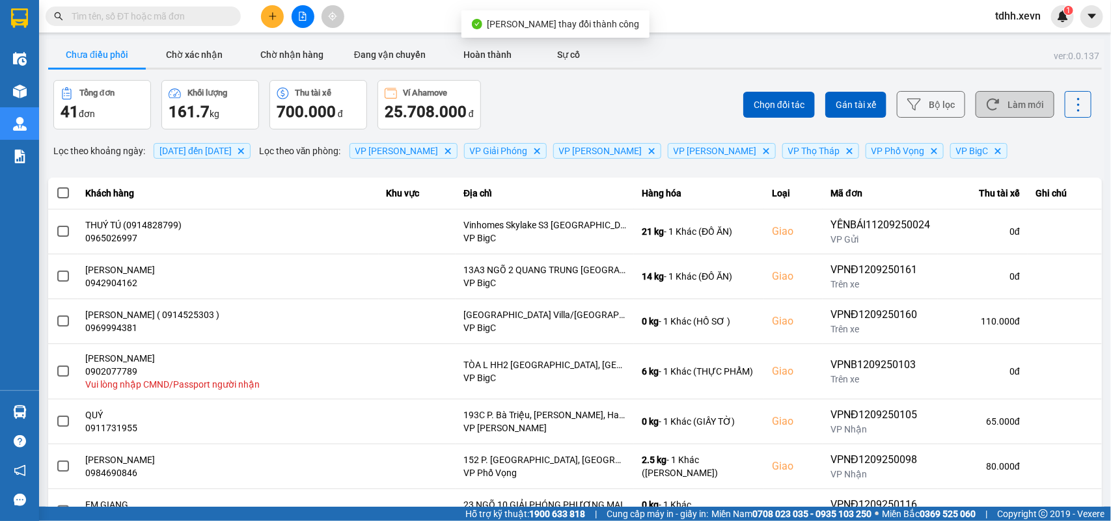
click at [1000, 96] on button "Làm mới" at bounding box center [1015, 104] width 79 height 27
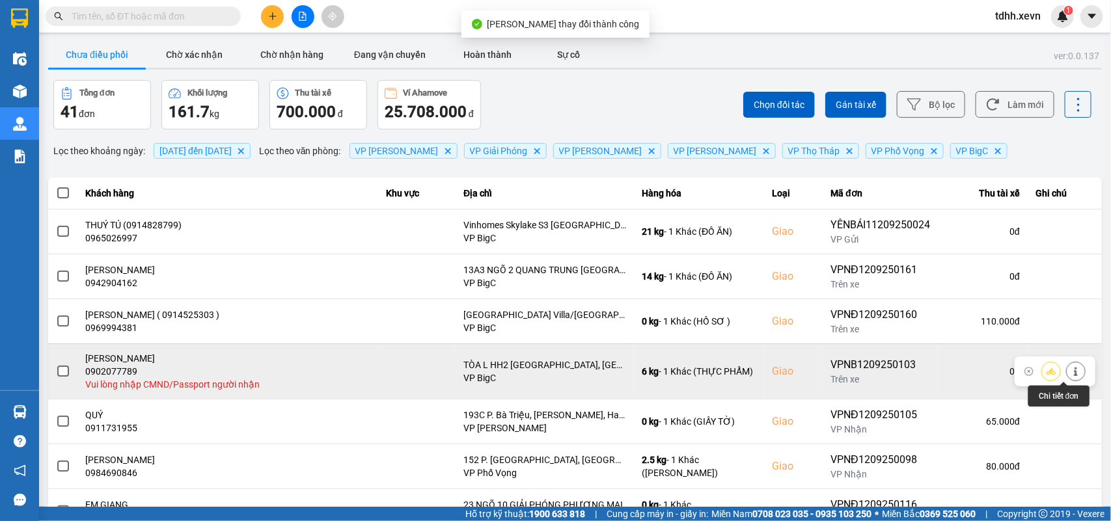
click at [1067, 371] on button at bounding box center [1076, 371] width 18 height 23
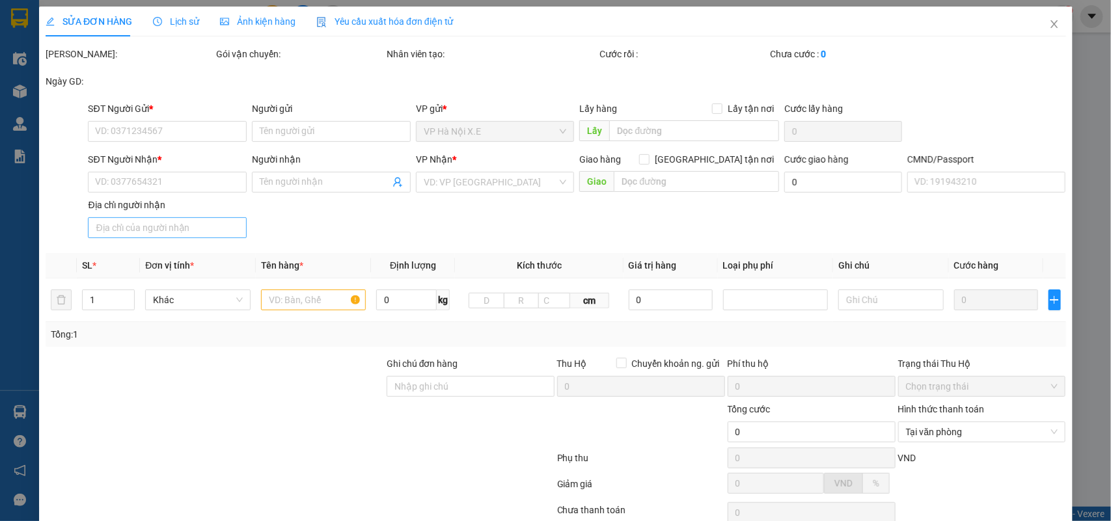
type input "0915937029"
type input "[PERSON_NAME]"
type input "0902077789"
type input "[PERSON_NAME]"
checkbox input "true"
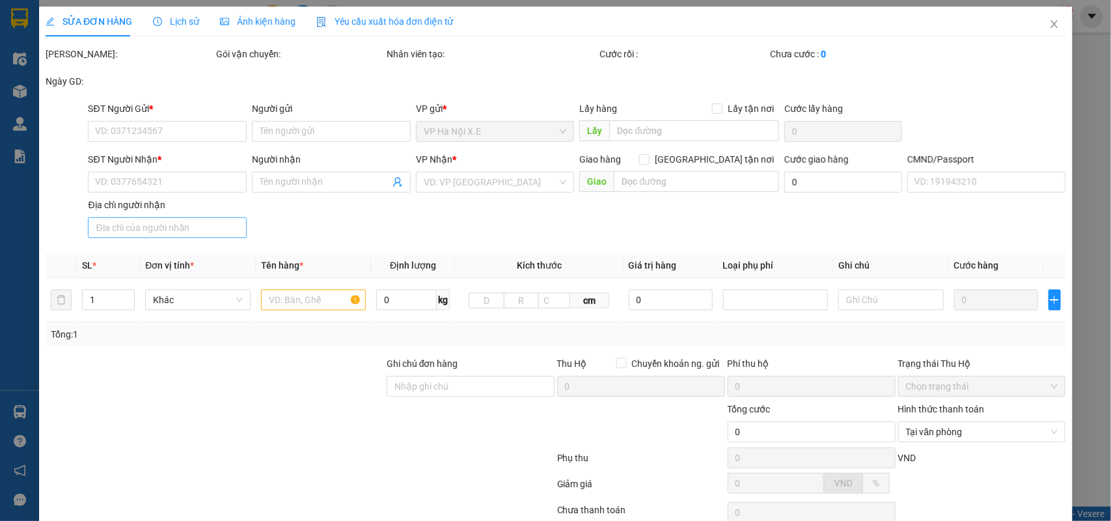
type input "TÒA L HH2 [GEOGRAPHIC_DATA], [GEOGRAPHIC_DATA]+44H, [GEOGRAPHIC_DATA], [GEOGRAP…"
type input "140.000"
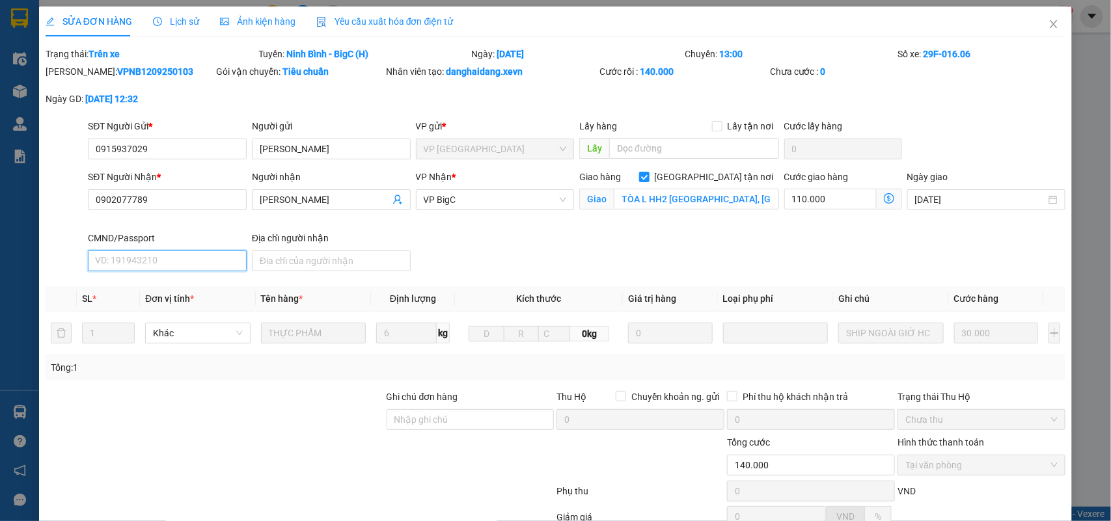
click at [129, 260] on input "CMND/Passport" at bounding box center [167, 261] width 159 height 21
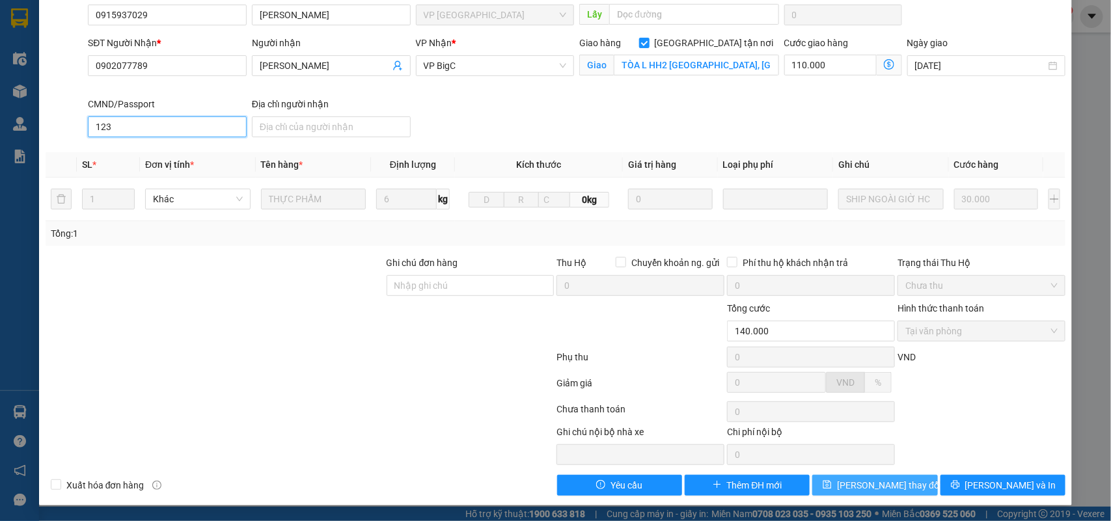
type input "123"
click at [909, 489] on button "[PERSON_NAME] thay đổi" at bounding box center [874, 485] width 125 height 21
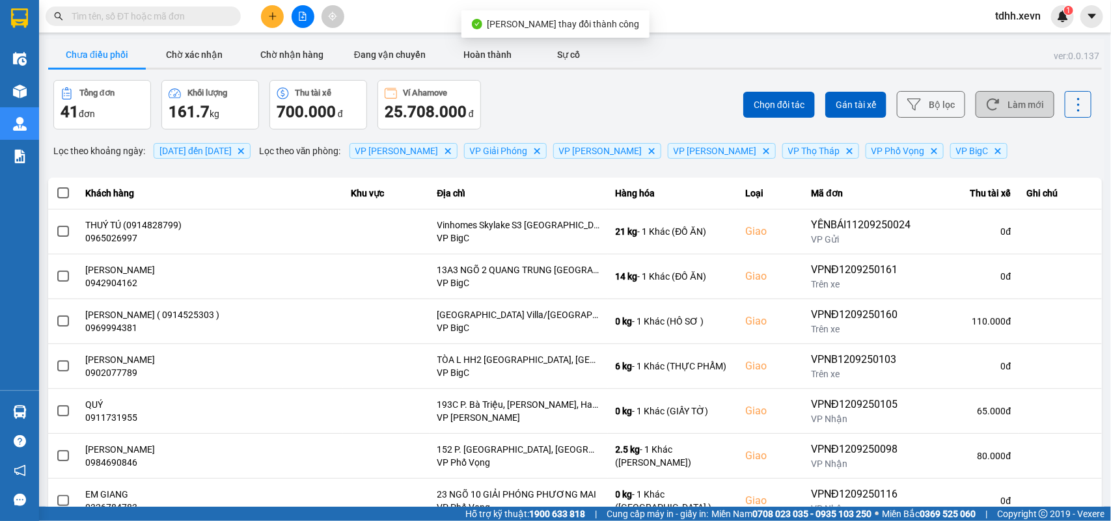
click at [1013, 103] on button "Làm mới" at bounding box center [1015, 104] width 79 height 27
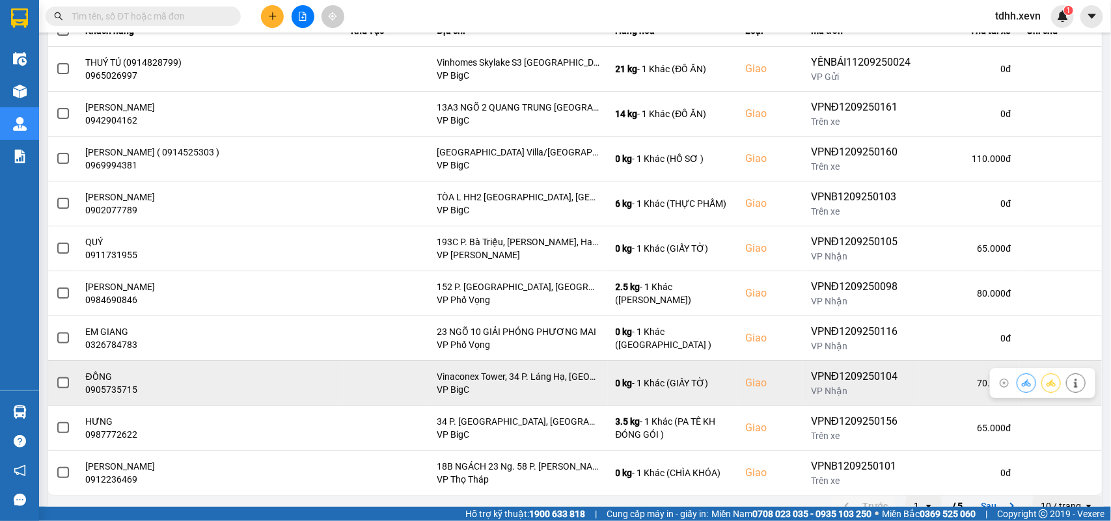
scroll to position [184, 0]
